Goal: Information Seeking & Learning: Learn about a topic

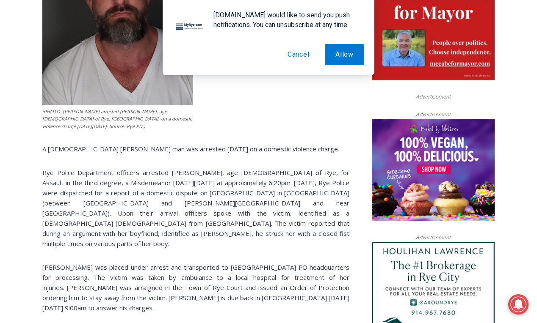
scroll to position [468, 0]
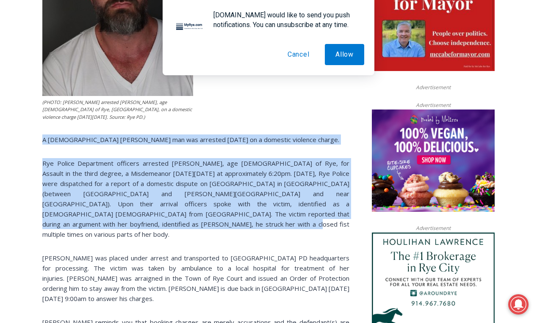
drag, startPoint x: 43, startPoint y: 139, endPoint x: 146, endPoint y: 227, distance: 134.8
click at [146, 227] on div "(PHOTO: [PERSON_NAME] arrested [PERSON_NAME], age [DEMOGRAPHIC_DATA] of Rye, [G…" at bounding box center [195, 137] width 307 height 463
click at [146, 227] on p "Rye Police Department officers arrested [PERSON_NAME], age [DEMOGRAPHIC_DATA] o…" at bounding box center [195, 198] width 307 height 81
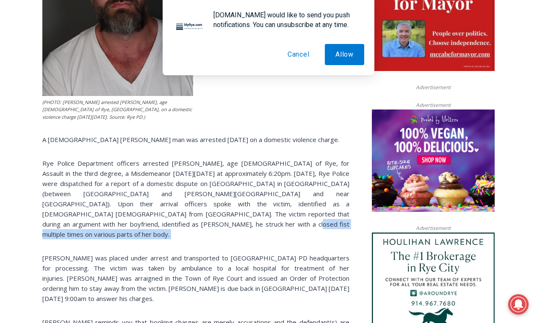
drag, startPoint x: 148, startPoint y: 228, endPoint x: 151, endPoint y: 236, distance: 8.8
click at [151, 236] on div "(PHOTO: [PERSON_NAME] arrested [PERSON_NAME], age [DEMOGRAPHIC_DATA] of Rye, [G…" at bounding box center [195, 137] width 307 height 463
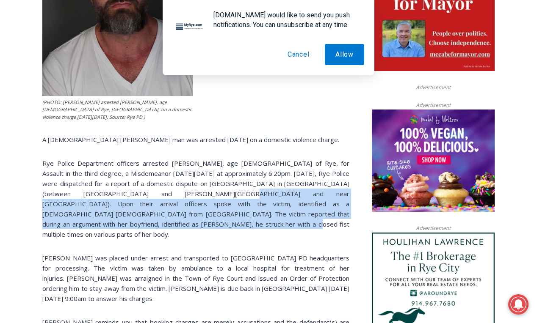
drag, startPoint x: 168, startPoint y: 190, endPoint x: 173, endPoint y: 221, distance: 30.9
click at [173, 221] on p "Rye Police Department officers arrested [PERSON_NAME], age [DEMOGRAPHIC_DATA] o…" at bounding box center [195, 198] width 307 height 81
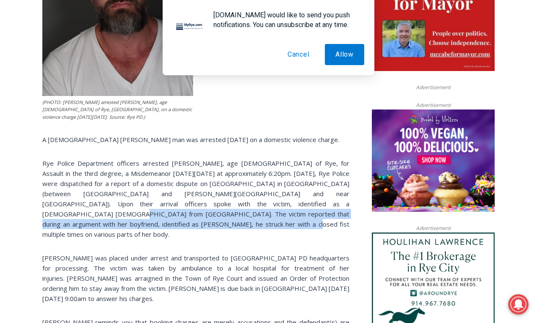
drag, startPoint x: 270, startPoint y: 203, endPoint x: 271, endPoint y: 225, distance: 22.0
click at [271, 225] on p "Rye Police Department officers arrested [PERSON_NAME], age [DEMOGRAPHIC_DATA] o…" at bounding box center [195, 198] width 307 height 81
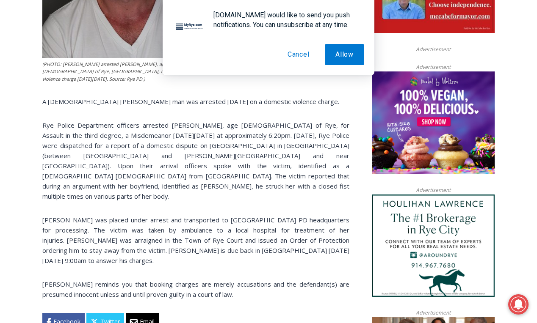
scroll to position [517, 0]
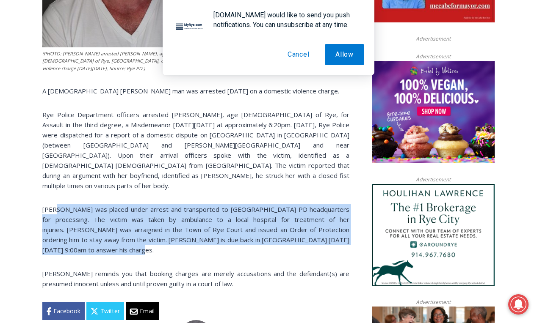
drag, startPoint x: 57, startPoint y: 199, endPoint x: 99, endPoint y: 244, distance: 62.0
click at [99, 243] on p "[PERSON_NAME] was placed under arrest and transported to [GEOGRAPHIC_DATA] PD h…" at bounding box center [195, 229] width 307 height 51
click at [99, 244] on p "[PERSON_NAME] was placed under arrest and transported to [GEOGRAPHIC_DATA] PD h…" at bounding box center [195, 229] width 307 height 51
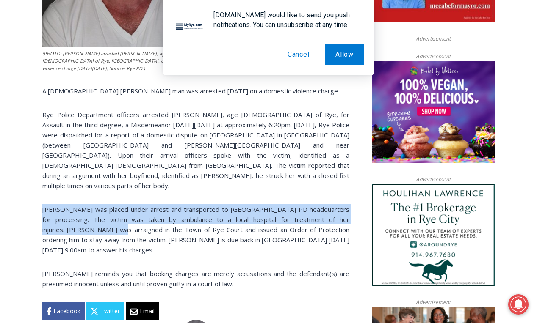
drag, startPoint x: 76, startPoint y: 223, endPoint x: 42, endPoint y: 194, distance: 44.1
click at [42, 204] on p "[PERSON_NAME] was placed under arrest and transported to [GEOGRAPHIC_DATA] PD h…" at bounding box center [195, 229] width 307 height 51
drag, startPoint x: 42, startPoint y: 194, endPoint x: 51, endPoint y: 196, distance: 9.2
click at [43, 204] on p "[PERSON_NAME] was placed under arrest and transported to [GEOGRAPHIC_DATA] PD h…" at bounding box center [195, 229] width 307 height 51
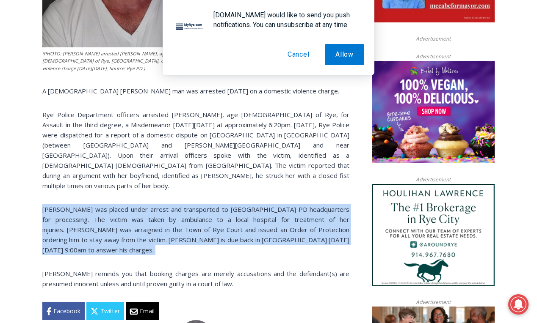
drag, startPoint x: 51, startPoint y: 196, endPoint x: 95, endPoint y: 251, distance: 70.2
click at [95, 251] on div "(PHOTO: [PERSON_NAME] arrested [PERSON_NAME], age [DEMOGRAPHIC_DATA] of Rye, [G…" at bounding box center [195, 88] width 307 height 463
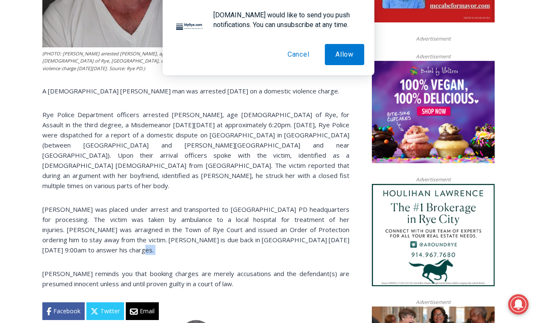
drag, startPoint x: 96, startPoint y: 251, endPoint x: 85, endPoint y: 240, distance: 15.3
click at [85, 240] on div "(PHOTO: [PERSON_NAME] arrested [PERSON_NAME], age [DEMOGRAPHIC_DATA] of Rye, [G…" at bounding box center [195, 88] width 307 height 463
click at [85, 240] on p "[PERSON_NAME] was placed under arrest and transported to [GEOGRAPHIC_DATA] PD h…" at bounding box center [195, 229] width 307 height 51
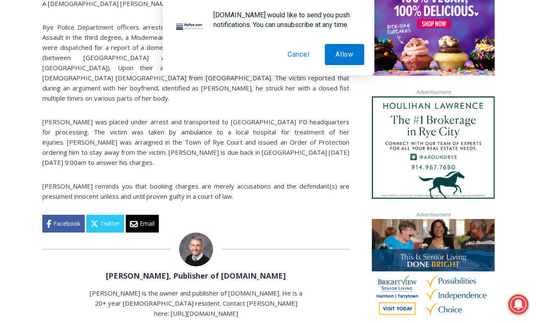
scroll to position [642, 0]
